Goal: Information Seeking & Learning: Learn about a topic

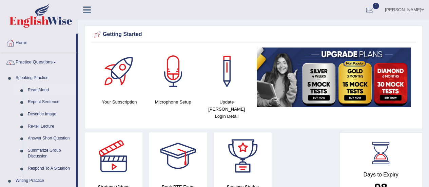
click at [38, 90] on link "Read Aloud" at bounding box center [50, 90] width 51 height 12
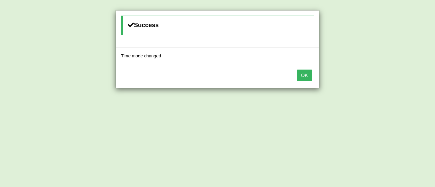
click at [301, 75] on button "OK" at bounding box center [304, 76] width 16 height 12
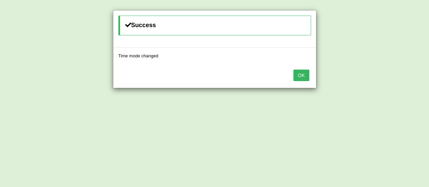
click at [301, 73] on button "OK" at bounding box center [302, 76] width 16 height 12
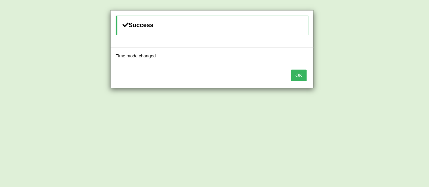
click at [301, 73] on button "OK" at bounding box center [299, 76] width 16 height 12
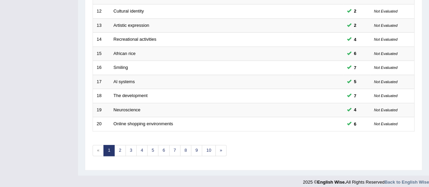
scroll to position [259, 0]
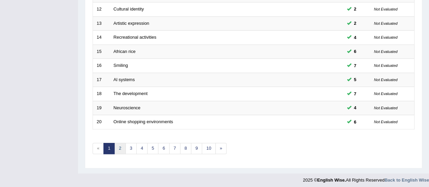
click at [122, 148] on link "2" at bounding box center [119, 148] width 11 height 11
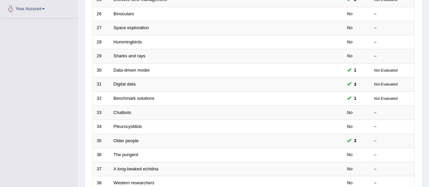
scroll to position [238, 0]
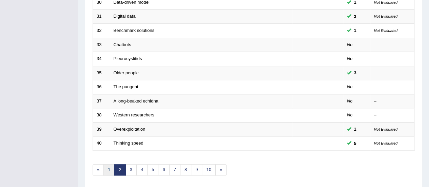
click at [109, 168] on link "1" at bounding box center [109, 169] width 11 height 11
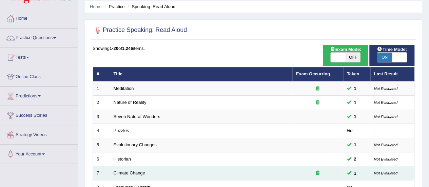
scroll to position [68, 0]
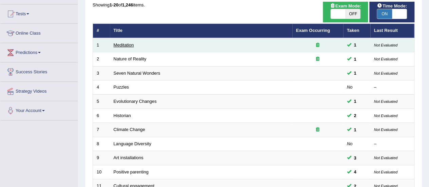
click at [120, 44] on link "Meditation" at bounding box center [124, 44] width 20 height 5
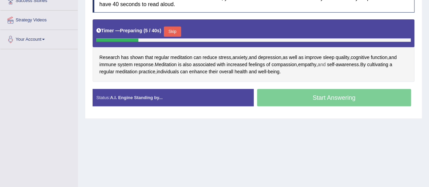
scroll to position [105, 0]
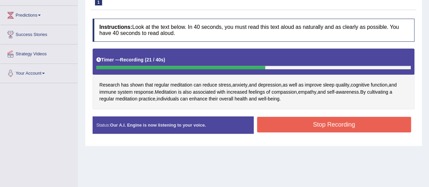
click at [295, 129] on button "Stop Recording" at bounding box center [334, 125] width 154 height 16
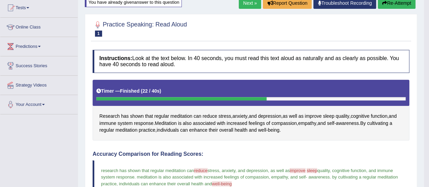
scroll to position [37, 0]
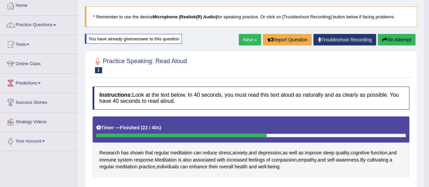
click at [248, 38] on link "Next »" at bounding box center [250, 40] width 22 height 12
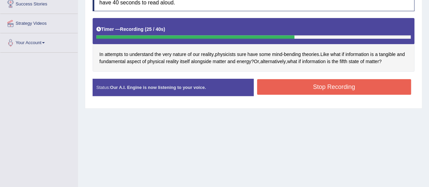
click at [313, 83] on button "Stop Recording" at bounding box center [334, 87] width 154 height 16
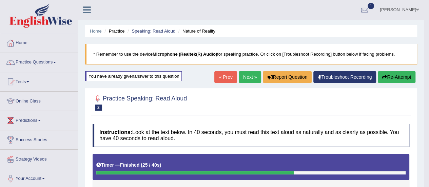
click at [249, 78] on link "Next »" at bounding box center [250, 77] width 22 height 12
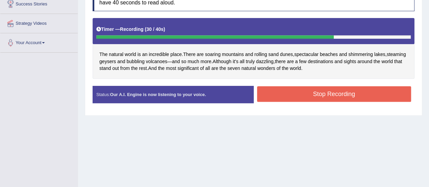
click at [290, 95] on button "Stop Recording" at bounding box center [334, 94] width 154 height 16
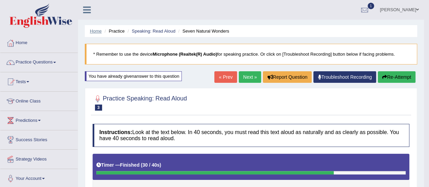
click at [96, 30] on link "Home" at bounding box center [96, 31] width 12 height 5
